Goal: Transaction & Acquisition: Book appointment/travel/reservation

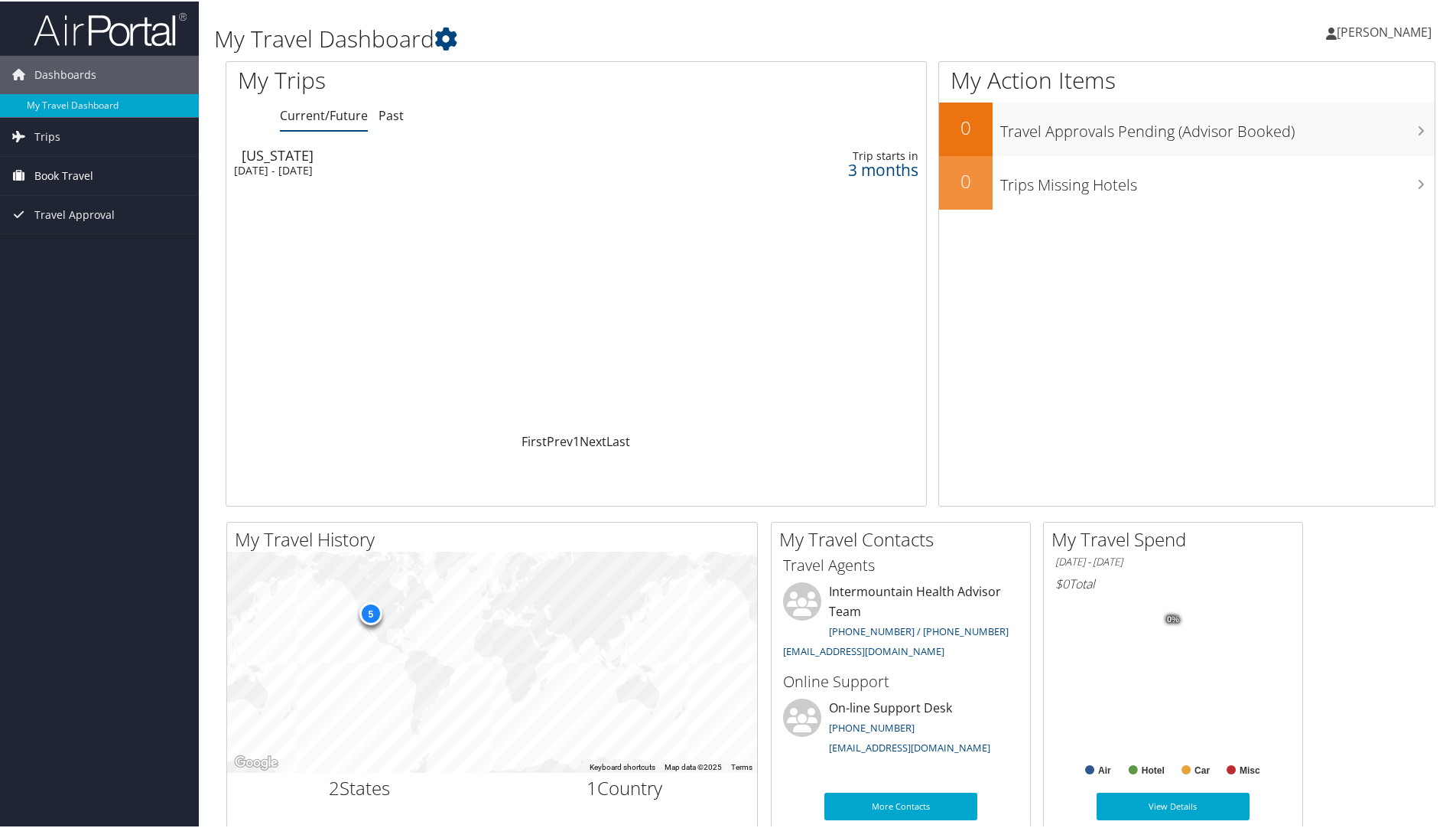
click at [54, 172] on span "Book Travel" at bounding box center [64, 174] width 59 height 38
click at [46, 198] on link "Agent Booking Request" at bounding box center [99, 204] width 199 height 23
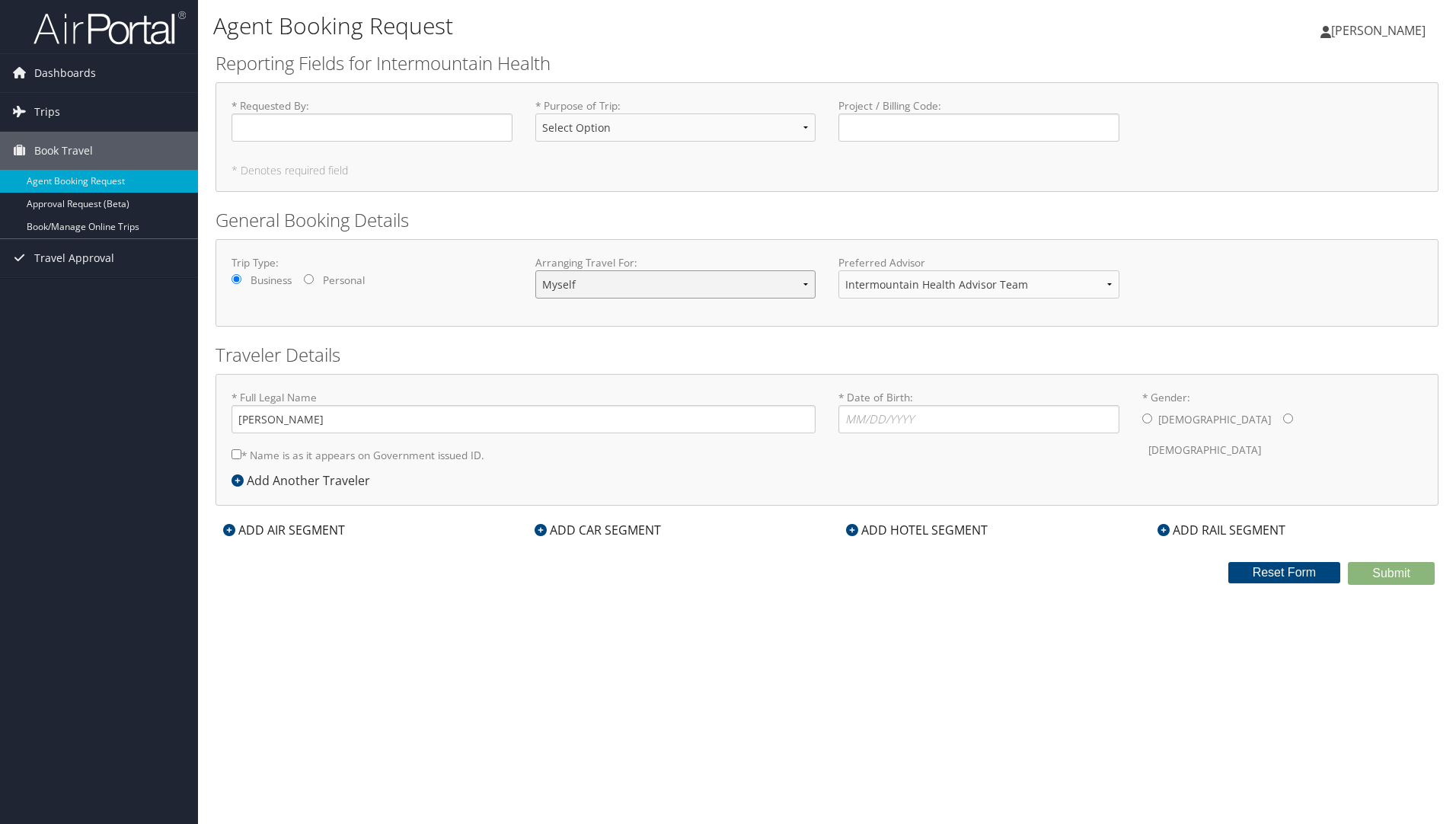
click at [628, 293] on select "Myself Another Traveler Guest Traveler" at bounding box center [675, 284] width 281 height 28
click at [693, 219] on h2 "General Booking Details" at bounding box center [827, 220] width 1222 height 26
click at [67, 110] on link "Trips" at bounding box center [99, 112] width 198 height 38
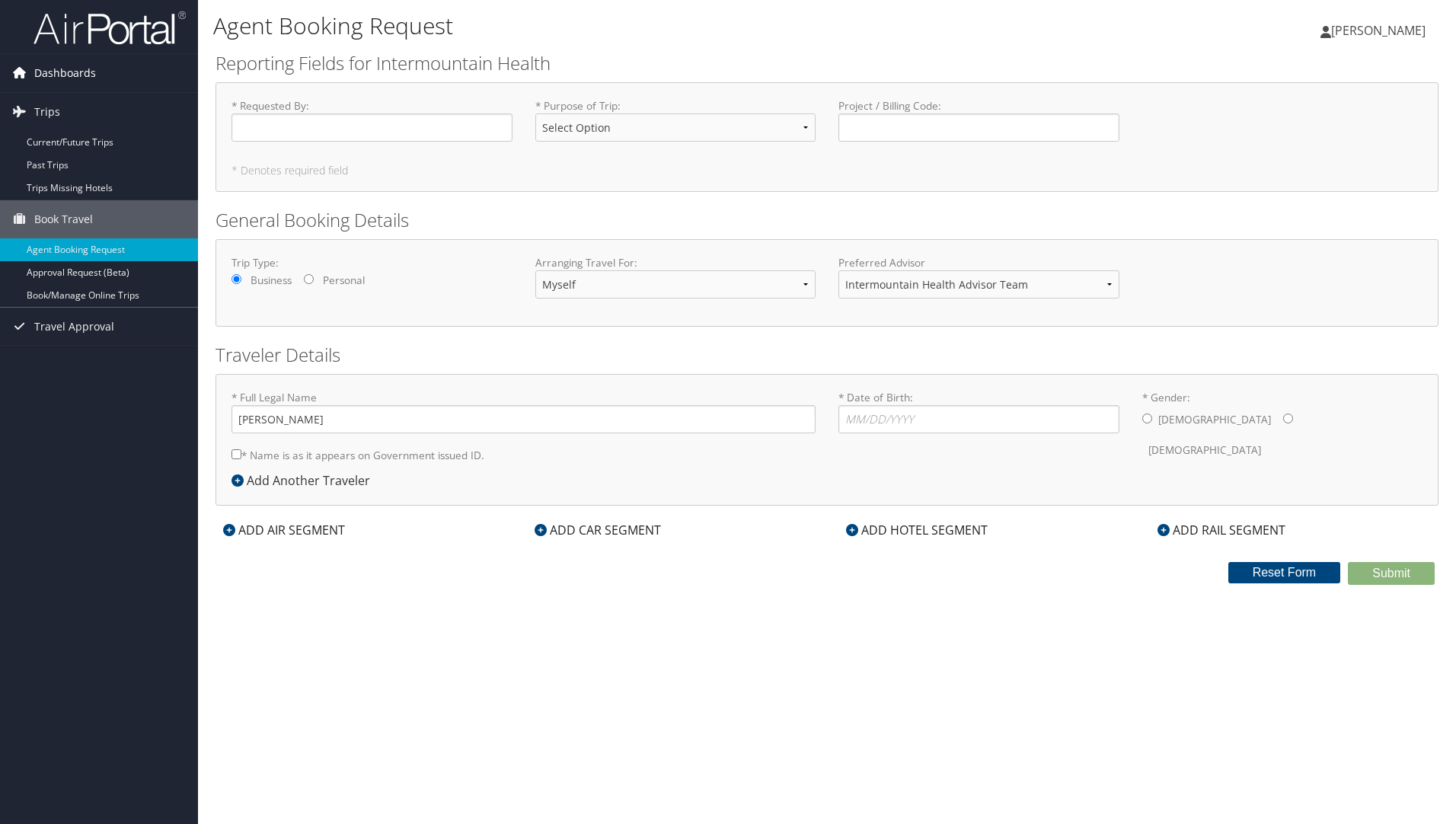
click at [64, 70] on span "Dashboards" at bounding box center [65, 73] width 62 height 38
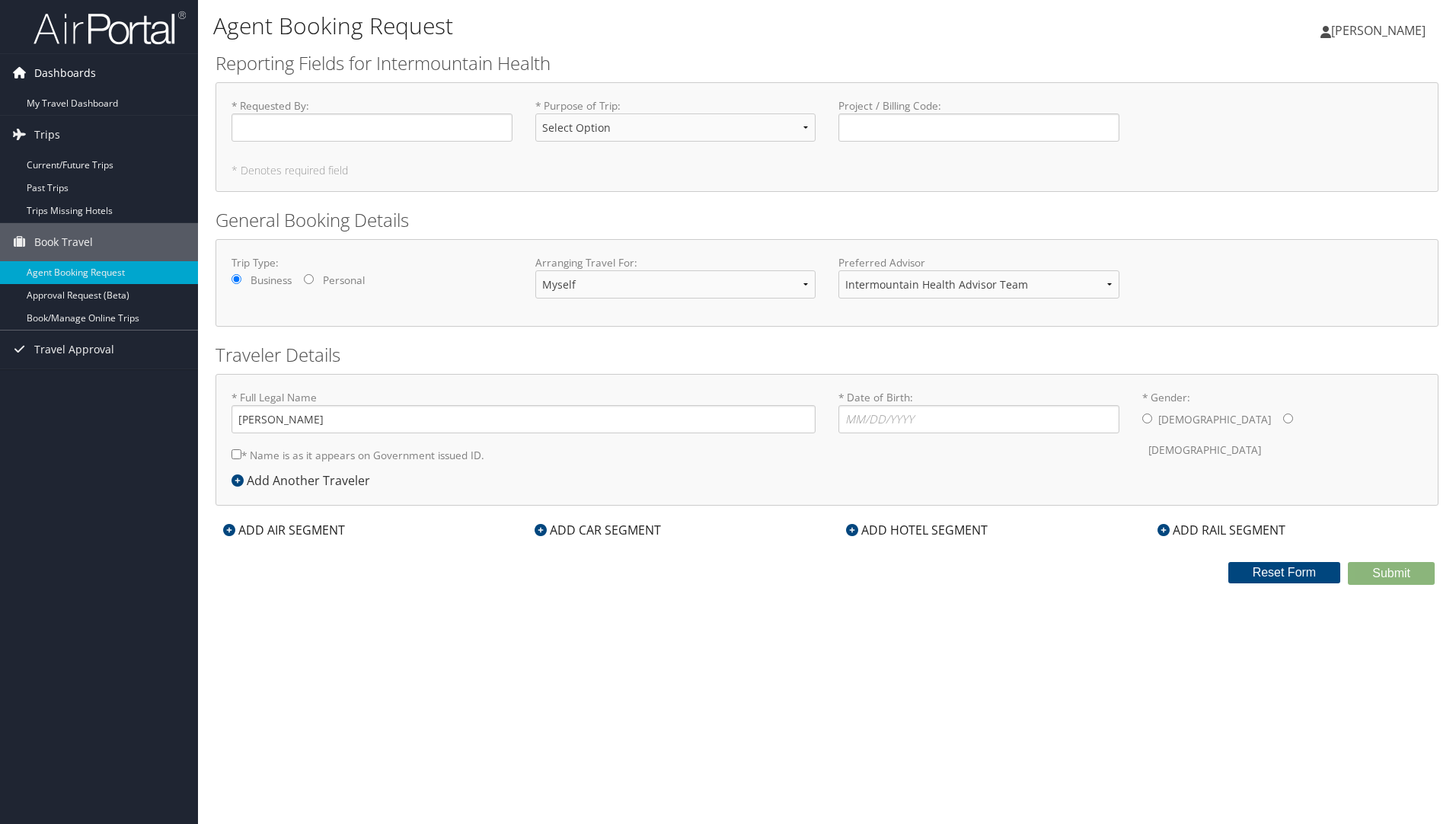
click at [64, 70] on span "Dashboards" at bounding box center [65, 73] width 62 height 38
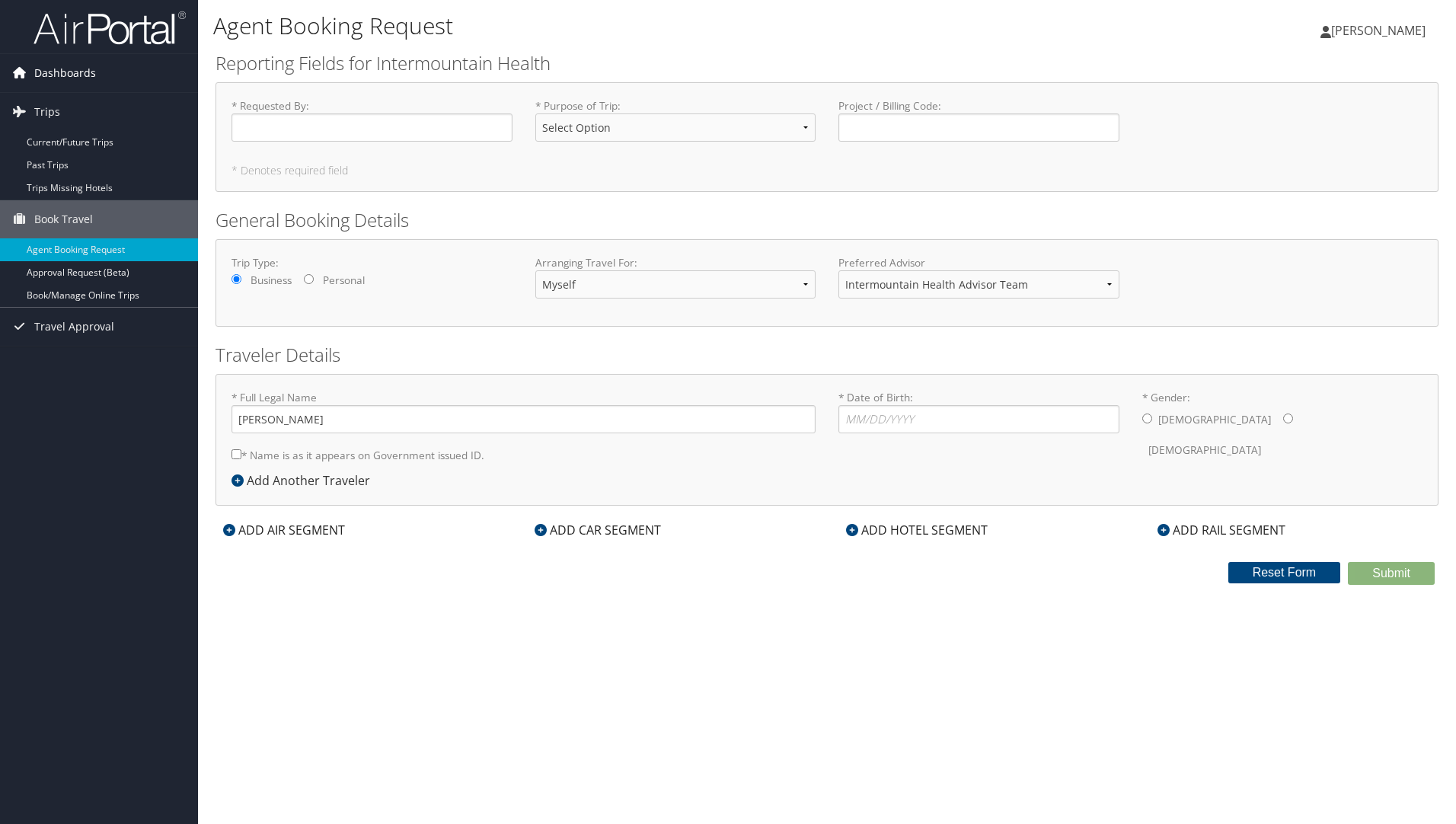
click at [72, 76] on span "Dashboards" at bounding box center [65, 73] width 62 height 38
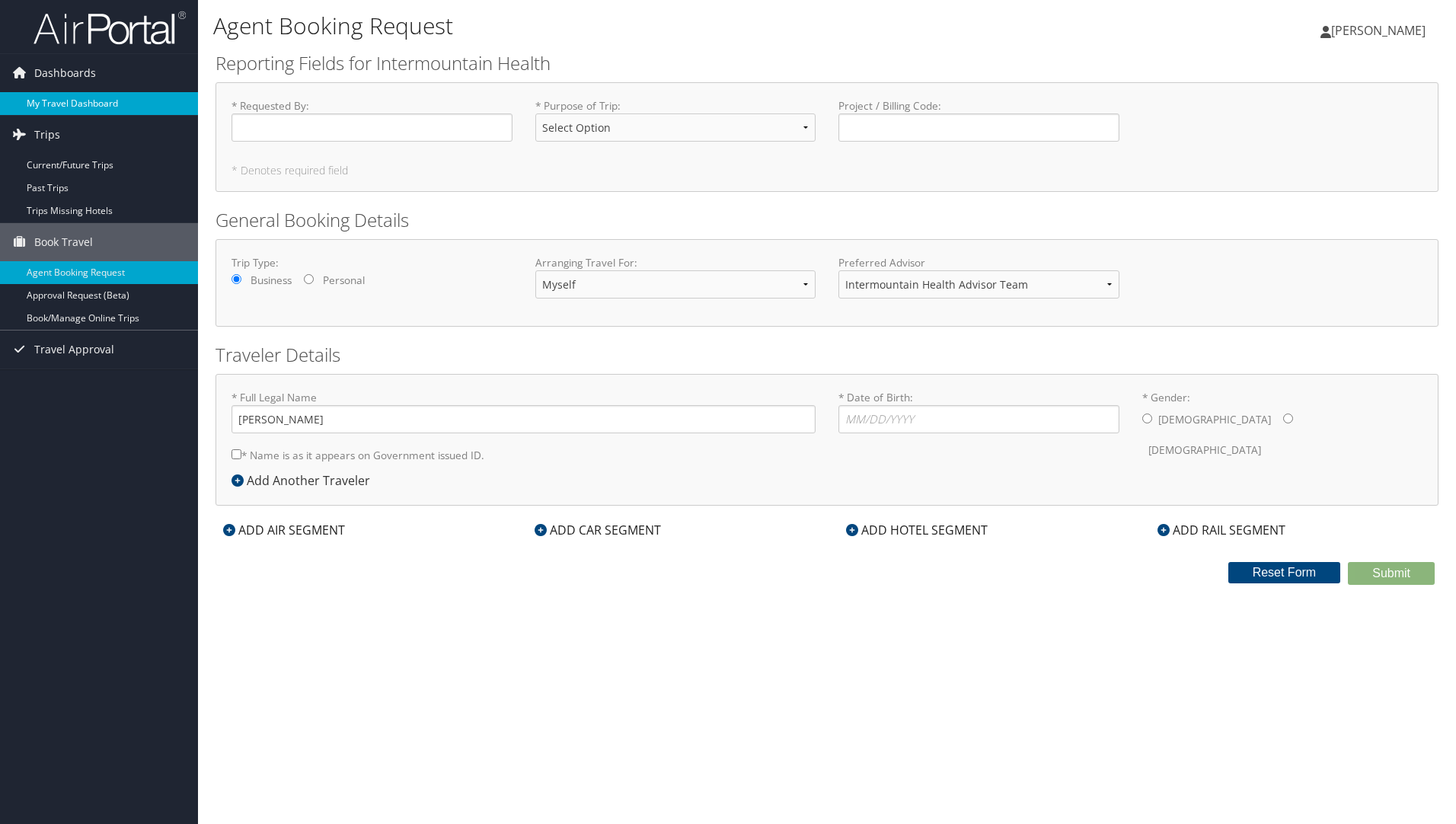
click at [64, 100] on link "My Travel Dashboard" at bounding box center [99, 103] width 198 height 23
